Goal: Task Accomplishment & Management: Use online tool/utility

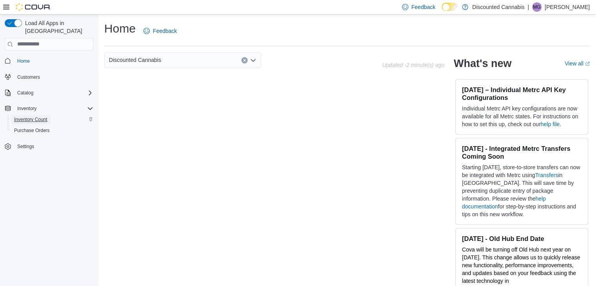
click at [31, 116] on span "Inventory Count" at bounding box center [30, 119] width 33 height 6
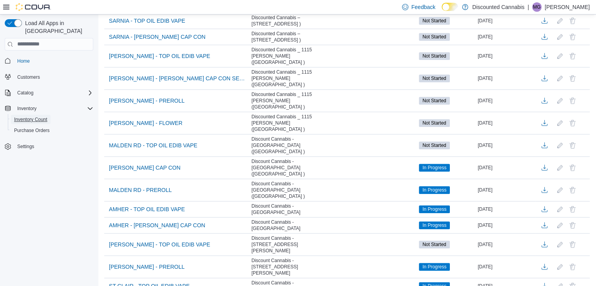
scroll to position [602, 0]
